Goal: Task Accomplishment & Management: Use online tool/utility

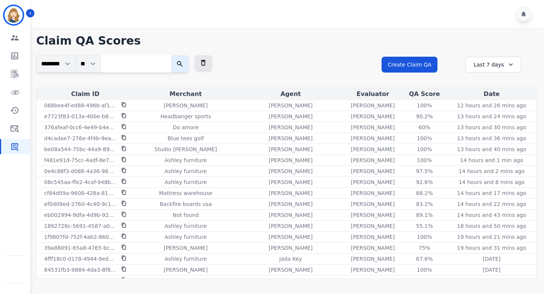
click at [450, 64] on div at bounding box center [453, 63] width 12 height 13
click at [15, 108] on icon "Sidebar" at bounding box center [14, 110] width 9 height 9
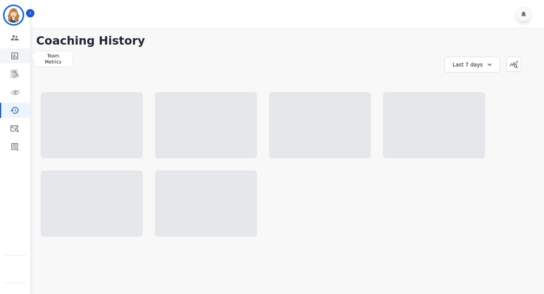
click at [20, 55] on link "Sidebar" at bounding box center [15, 55] width 29 height 15
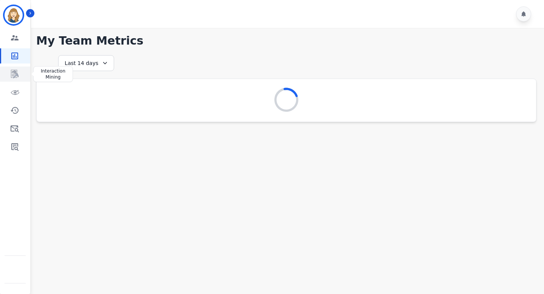
click at [15, 76] on icon "Sidebar" at bounding box center [15, 74] width 8 height 8
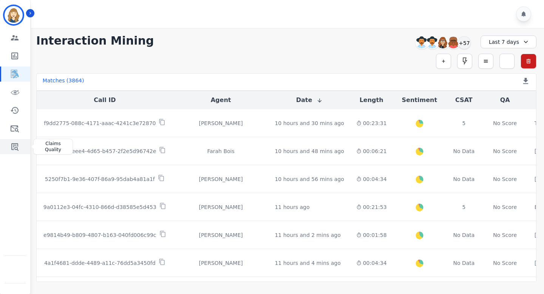
click at [20, 148] on link "Sidebar" at bounding box center [15, 146] width 29 height 15
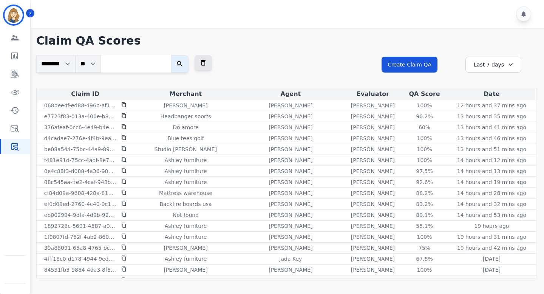
click at [304, 75] on div "**********" at bounding box center [286, 71] width 500 height 32
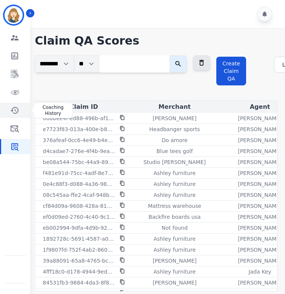
click at [18, 106] on icon "Sidebar" at bounding box center [14, 110] width 9 height 9
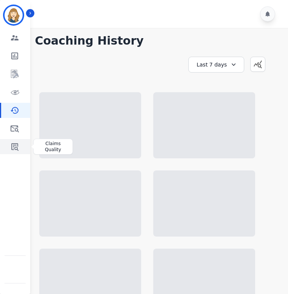
click at [17, 148] on icon "Sidebar" at bounding box center [14, 147] width 7 height 8
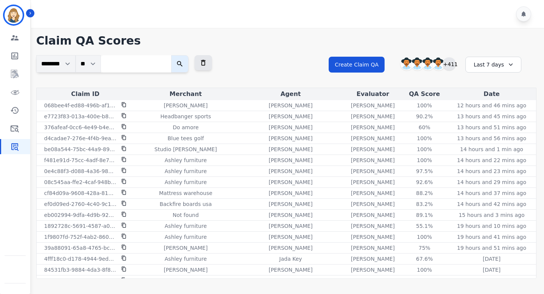
click at [288, 64] on div "+411" at bounding box center [449, 63] width 13 height 13
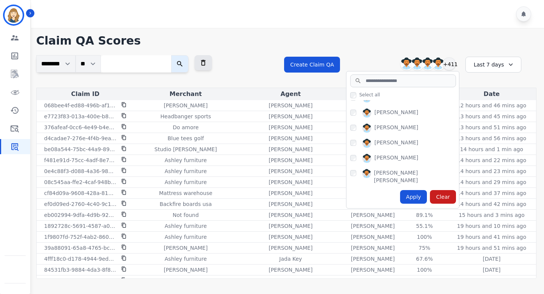
scroll to position [447, 0]
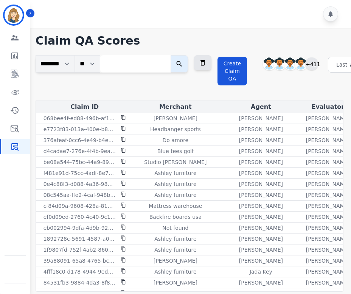
click at [288, 62] on div "+411" at bounding box center [311, 63] width 13 height 13
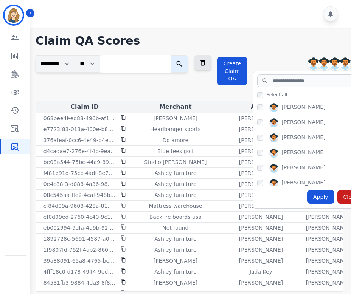
click at [288, 56] on div "Create Claim QA Abigail Joseph Alayna Sims Aleah Carroll Alejandra Woods +411 S…" at bounding box center [330, 77] width 226 height 45
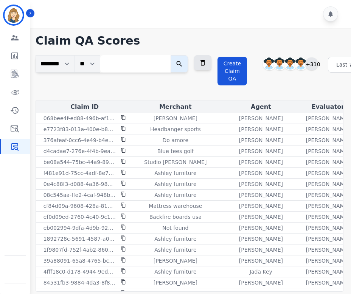
click at [288, 65] on div "+310" at bounding box center [311, 63] width 13 height 13
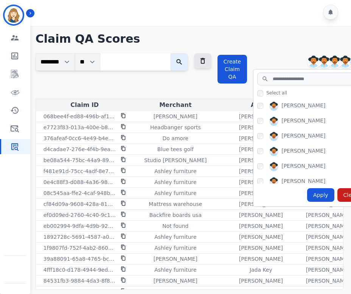
scroll to position [158, 0]
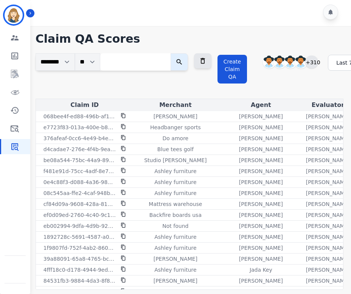
click at [288, 61] on div "+310" at bounding box center [311, 62] width 13 height 13
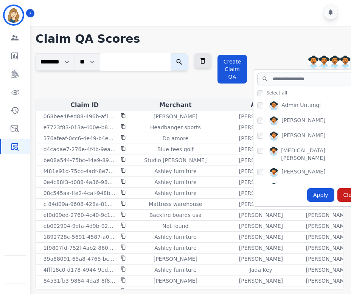
click at [288, 47] on div "Claim QA Scores ******** ** Clear Filter Create Claim QA Admin Untangl Alayna S…" at bounding box center [189, 160] width 323 height 268
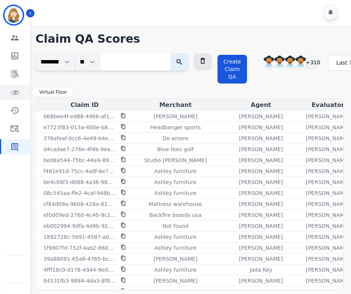
click at [13, 93] on icon "Sidebar" at bounding box center [14, 92] width 9 height 9
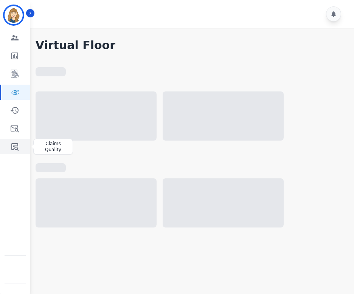
click at [13, 148] on icon "Sidebar" at bounding box center [14, 147] width 7 height 8
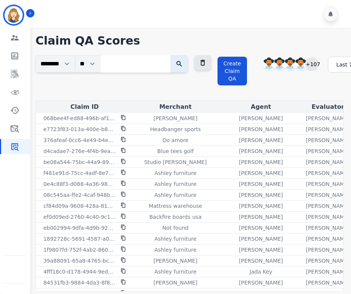
click at [318, 65] on div "+107" at bounding box center [311, 63] width 13 height 13
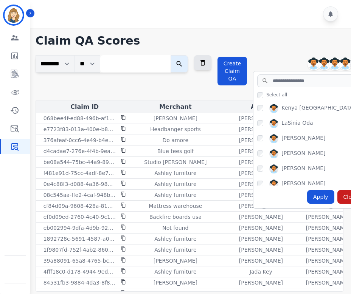
scroll to position [450, 0]
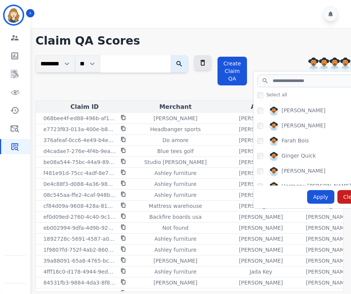
click at [295, 51] on div "Claim QA Scores ******** ** Clear Filter Create Claim QA [PERSON_NAME] [PERSON_…" at bounding box center [189, 162] width 323 height 268
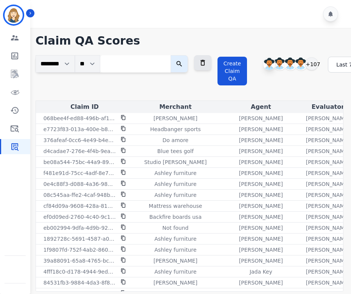
click at [318, 62] on div "+107" at bounding box center [311, 63] width 13 height 13
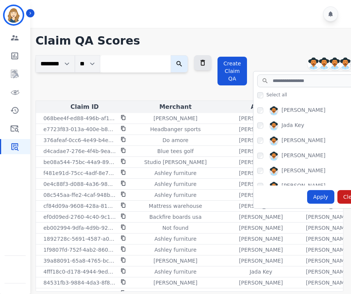
scroll to position [607, 0]
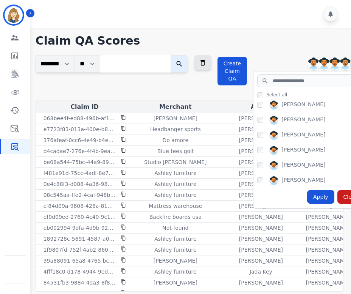
click at [306, 54] on div "Claim QA Scores ******** ** Clear Filter Create Claim QA Alexis Martinez Alysyi…" at bounding box center [189, 162] width 323 height 268
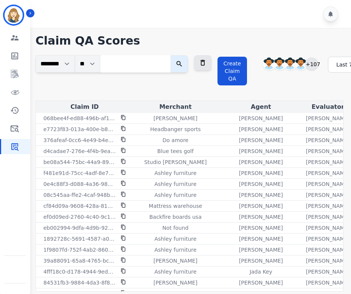
click at [318, 67] on div "+107" at bounding box center [311, 63] width 13 height 13
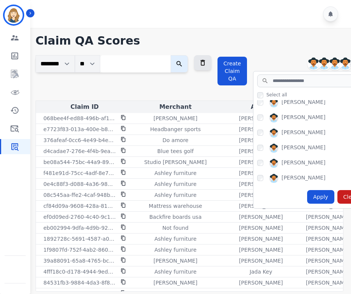
scroll to position [245, 0]
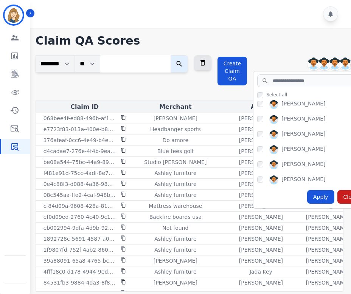
click at [296, 49] on div "Claim QA Scores ******** ** Clear Filter Create Claim QA Alexis Martinez Alysyi…" at bounding box center [189, 162] width 323 height 268
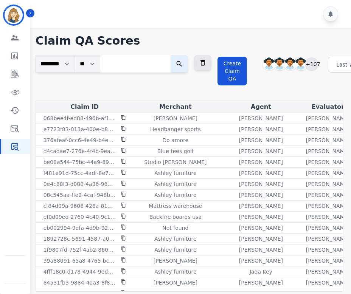
click at [318, 64] on div "+107" at bounding box center [311, 63] width 13 height 13
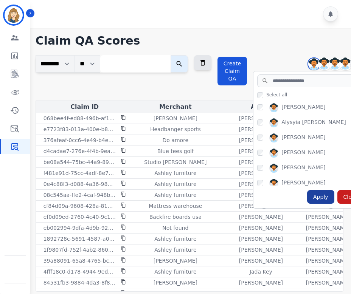
click at [331, 200] on div "Apply" at bounding box center [320, 197] width 27 height 14
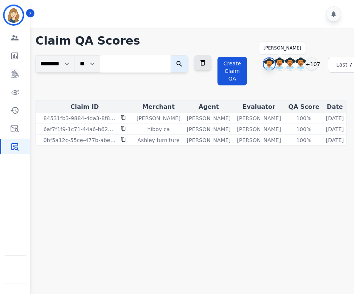
click at [275, 64] on img at bounding box center [268, 64] width 11 height 12
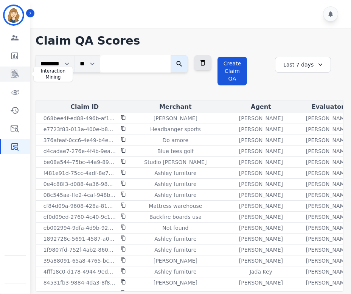
click at [14, 74] on icon "Sidebar" at bounding box center [14, 74] width 9 height 9
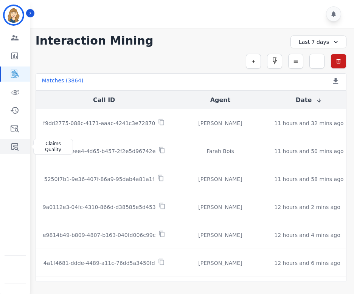
click at [12, 147] on icon "Sidebar" at bounding box center [14, 146] width 9 height 9
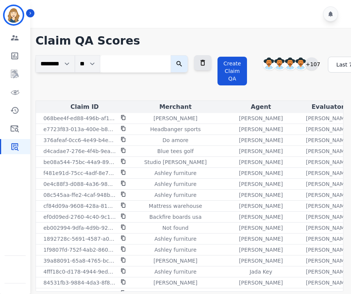
click at [318, 64] on div "+107" at bounding box center [311, 63] width 13 height 13
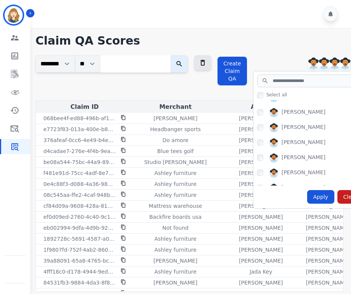
scroll to position [983, 0]
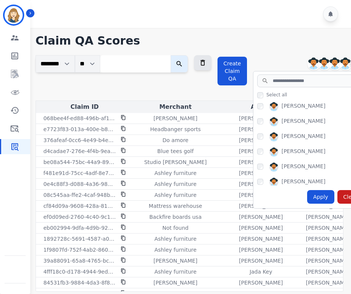
click at [295, 54] on div "Claim QA Scores ******** ** Clear Filter Create Claim QA Alexis Martinez Alysyi…" at bounding box center [189, 162] width 323 height 268
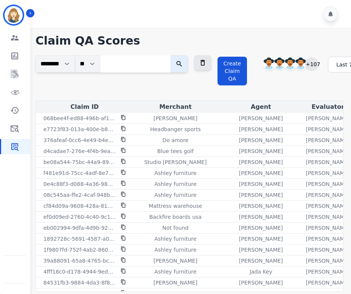
click at [318, 62] on div "+107" at bounding box center [311, 63] width 13 height 13
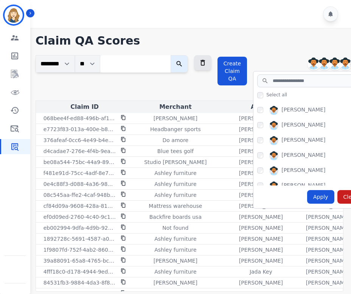
scroll to position [1191, 0]
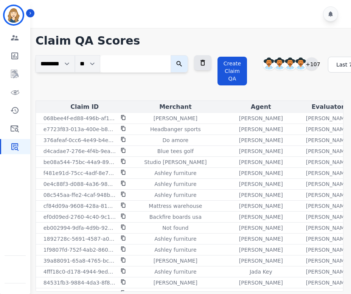
click at [318, 63] on div "+107" at bounding box center [311, 63] width 13 height 13
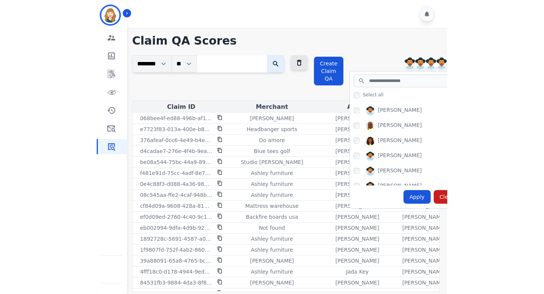
scroll to position [1448, 0]
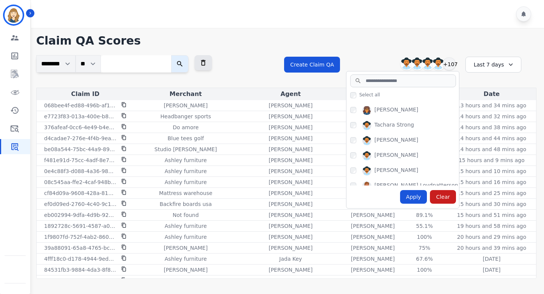
click at [232, 92] on div "Merchant" at bounding box center [186, 94] width 100 height 9
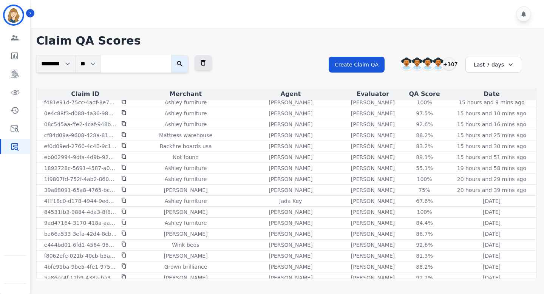
scroll to position [0, 0]
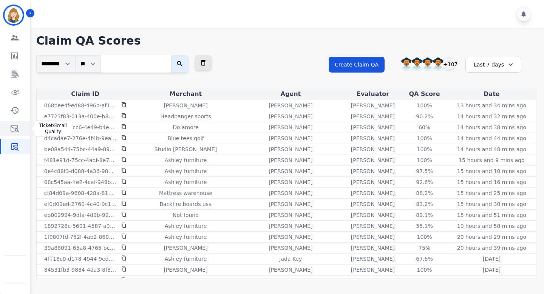
click at [14, 126] on icon "Sidebar" at bounding box center [15, 128] width 8 height 7
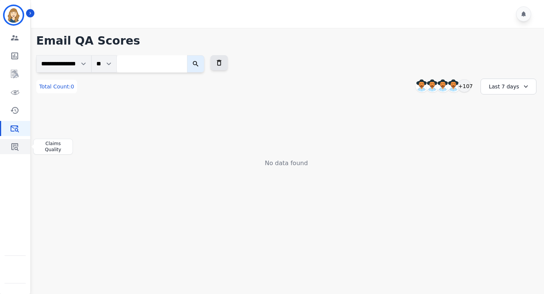
click at [15, 145] on icon "Sidebar" at bounding box center [14, 147] width 7 height 8
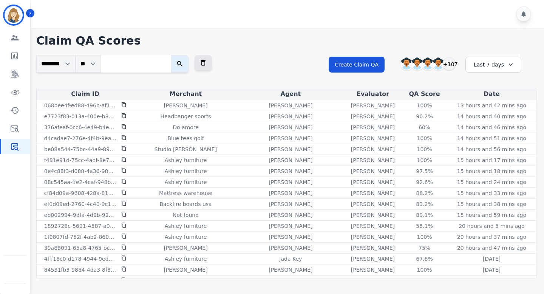
click at [353, 61] on div "Alexis Martinez Alysyia Carty Amanda Baez Ann Marie Lopez +107" at bounding box center [426, 64] width 65 height 14
click at [353, 63] on div "+107" at bounding box center [449, 63] width 13 height 13
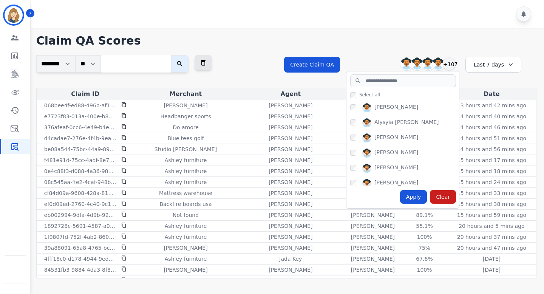
scroll to position [68, 0]
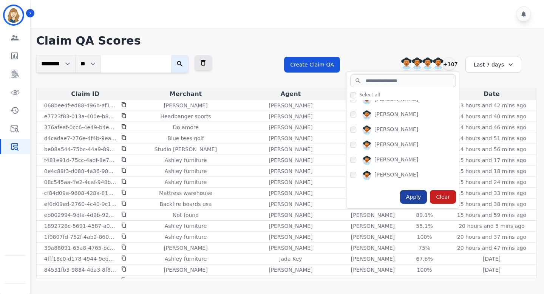
click at [353, 195] on div "Apply" at bounding box center [413, 197] width 27 height 14
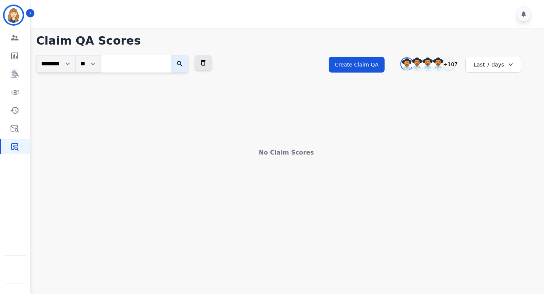
click at [353, 65] on div "Last 7 days" at bounding box center [493, 65] width 56 height 16
click at [353, 135] on li "Last 90 days" at bounding box center [498, 138] width 38 height 8
click at [353, 70] on div "Last 90 days" at bounding box center [493, 65] width 56 height 16
click at [353, 144] on li "Last 12 months" at bounding box center [498, 150] width 38 height 15
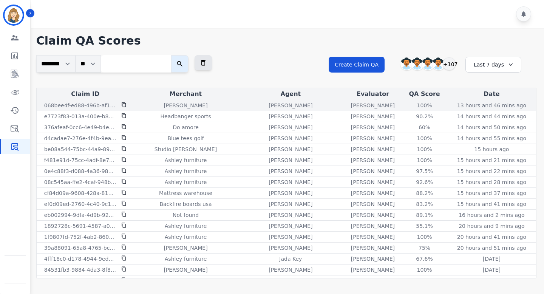
click at [123, 105] on icon at bounding box center [123, 104] width 5 height 5
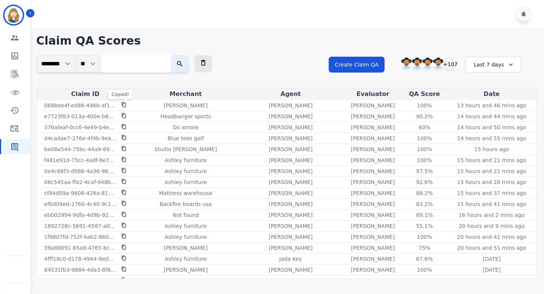
click at [121, 63] on input "search" at bounding box center [136, 63] width 70 height 17
paste input "**********"
type input "**********"
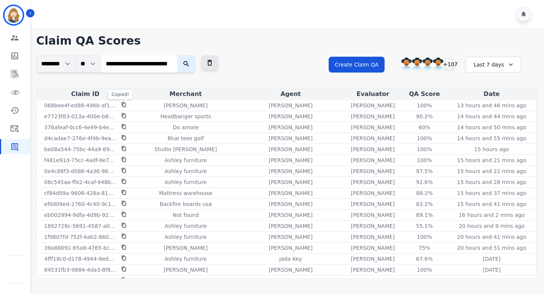
click at [186, 61] on button "submit" at bounding box center [186, 63] width 17 height 17
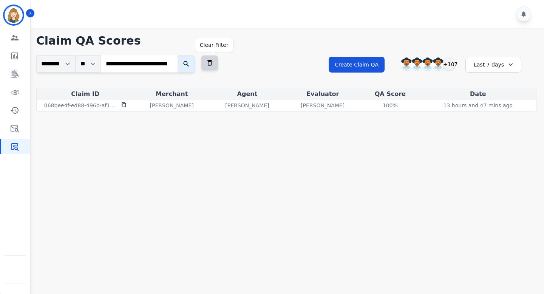
click at [213, 64] on icon at bounding box center [210, 63] width 8 height 8
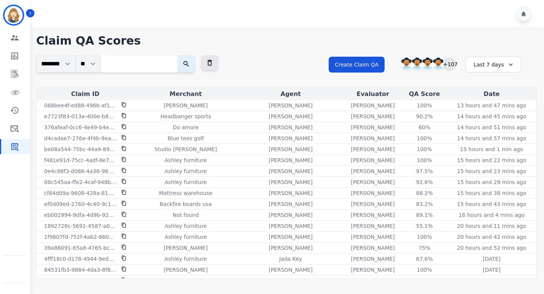
click at [450, 66] on div "+107" at bounding box center [449, 63] width 13 height 13
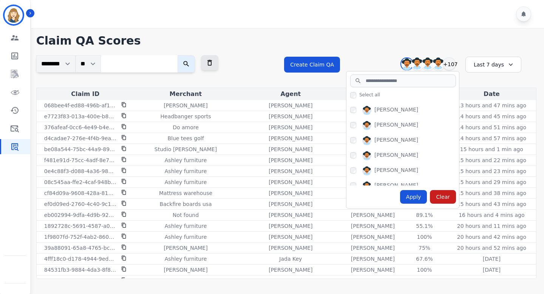
scroll to position [441, 0]
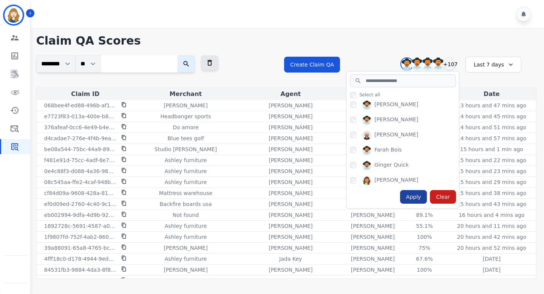
click at [417, 194] on div "Apply" at bounding box center [413, 197] width 27 height 14
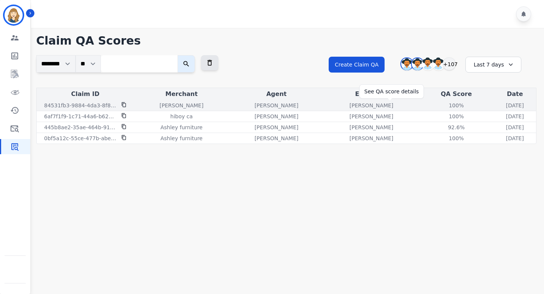
click at [439, 103] on div "100%" at bounding box center [456, 106] width 34 height 8
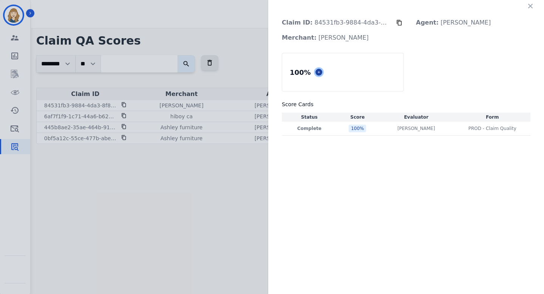
click at [318, 72] on icon at bounding box center [319, 72] width 2 height 2
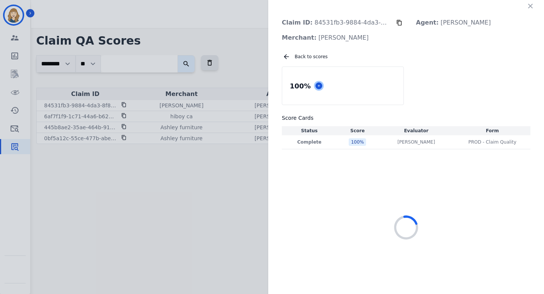
select select "*"
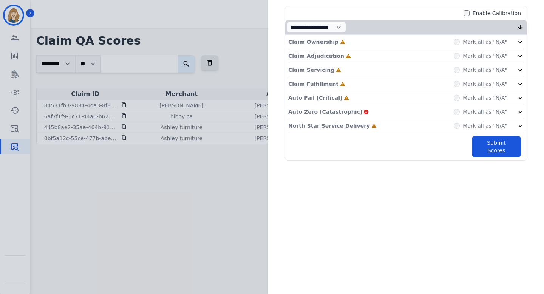
scroll to position [0, 0]
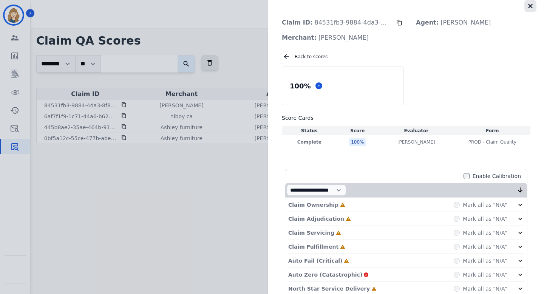
click at [527, 8] on icon "button" at bounding box center [531, 6] width 8 height 8
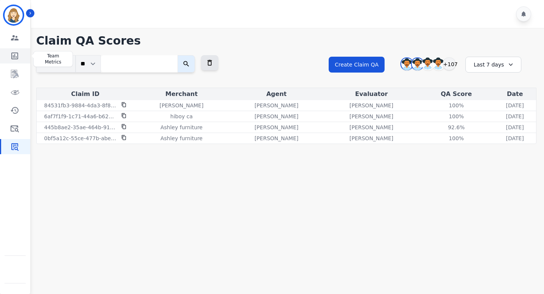
click at [16, 52] on icon "Sidebar" at bounding box center [14, 55] width 9 height 9
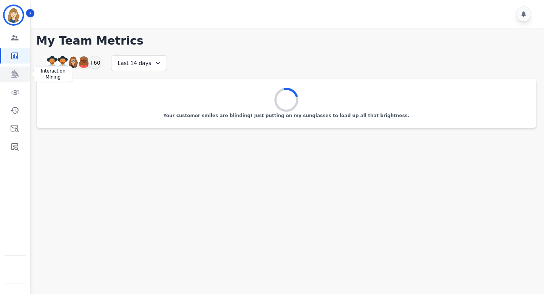
click at [17, 74] on icon "Sidebar" at bounding box center [15, 74] width 8 height 8
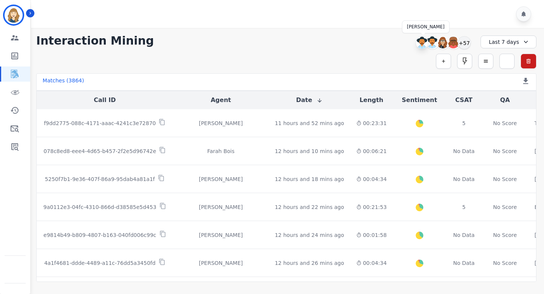
click at [420, 42] on img at bounding box center [422, 43] width 12 height 12
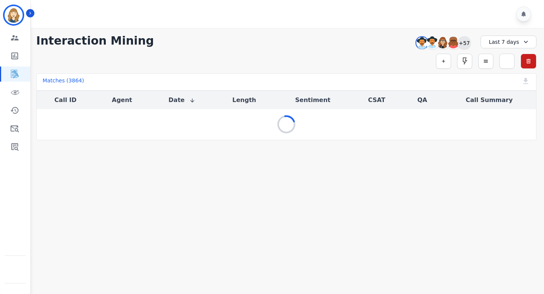
click at [469, 43] on div "+57" at bounding box center [464, 42] width 13 height 13
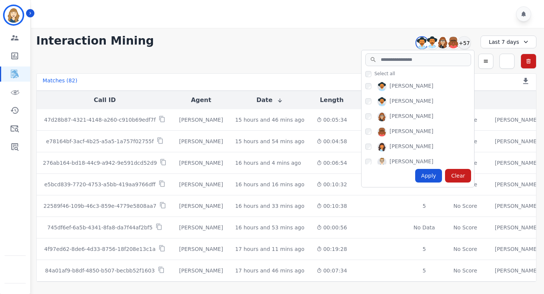
copy div "Alexis Martinez"
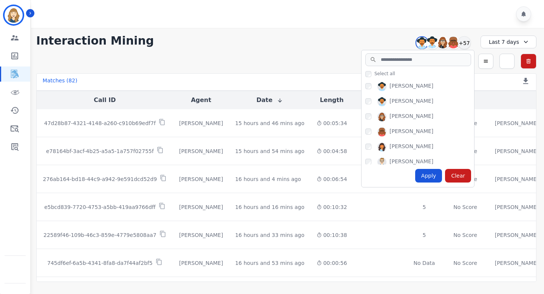
drag, startPoint x: 430, startPoint y: 84, endPoint x: 389, endPoint y: 84, distance: 40.4
click at [389, 84] on div "Alexis Martinez" at bounding box center [419, 88] width 109 height 12
